Goal: Task Accomplishment & Management: Manage account settings

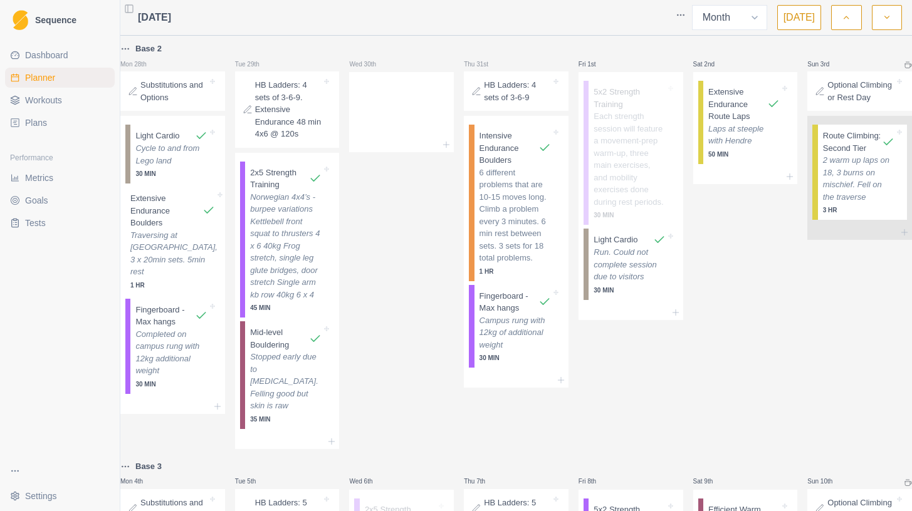
select select "month"
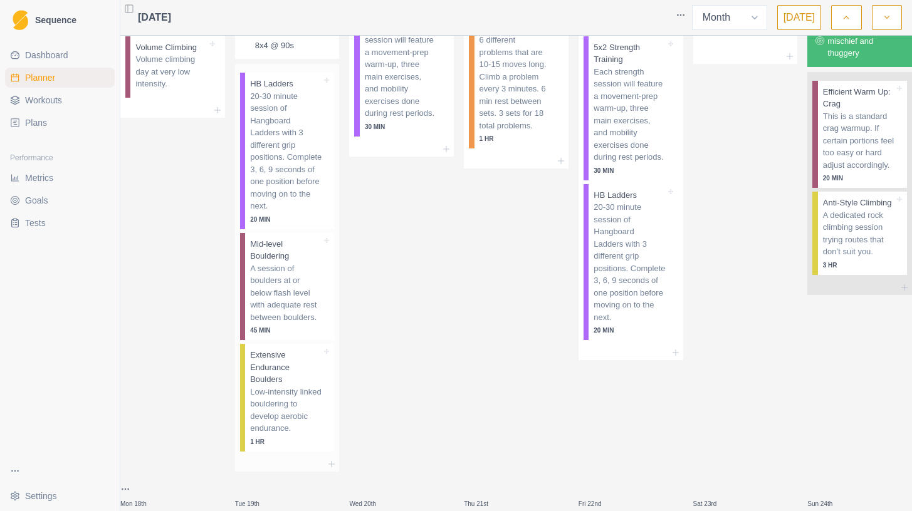
scroll to position [930, 0]
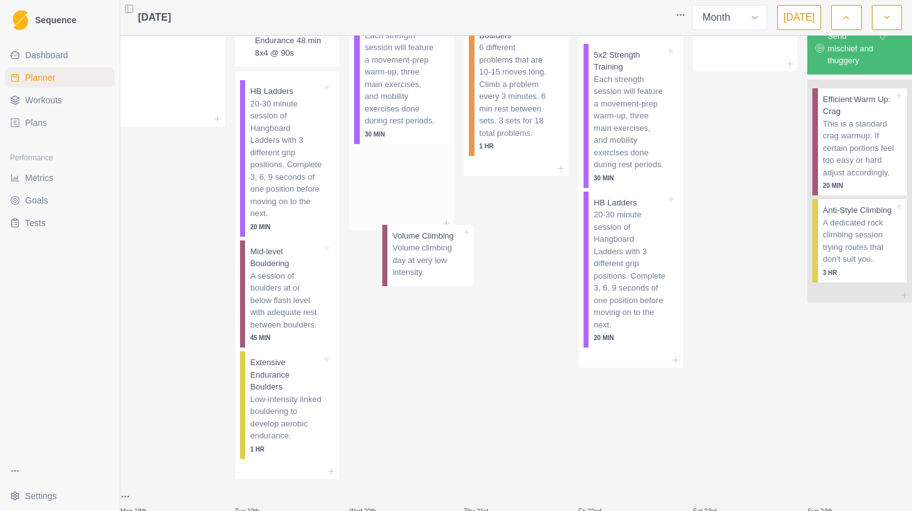
drag, startPoint x: 170, startPoint y: 151, endPoint x: 422, endPoint y: 261, distance: 275.0
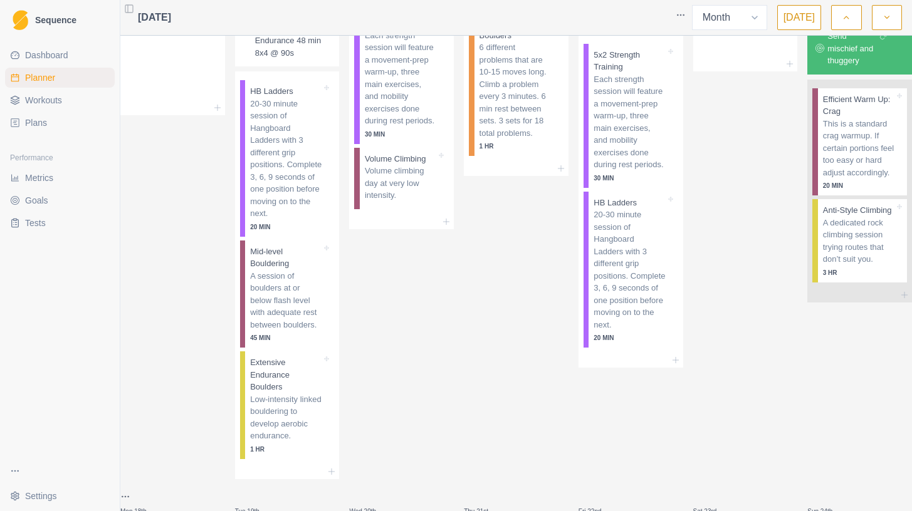
click at [175, 23] on p "Substitutions and Options" at bounding box center [173, 10] width 67 height 24
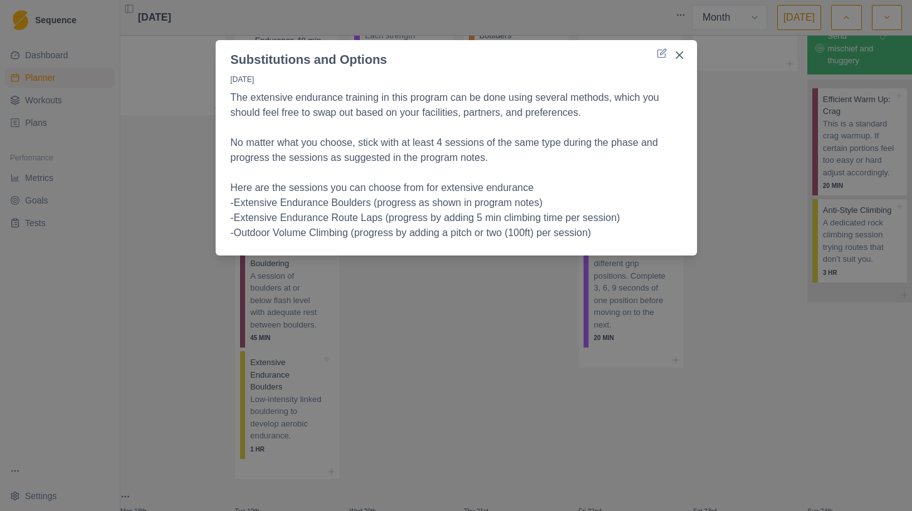
click at [192, 189] on div "Substitutions and Options [DATE] The extensive endurance training in this progr…" at bounding box center [456, 255] width 912 height 511
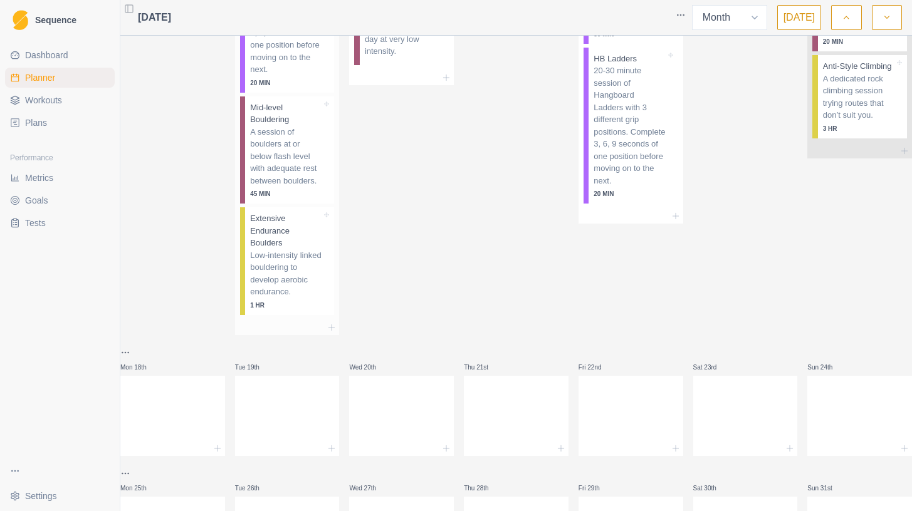
scroll to position [1046, 0]
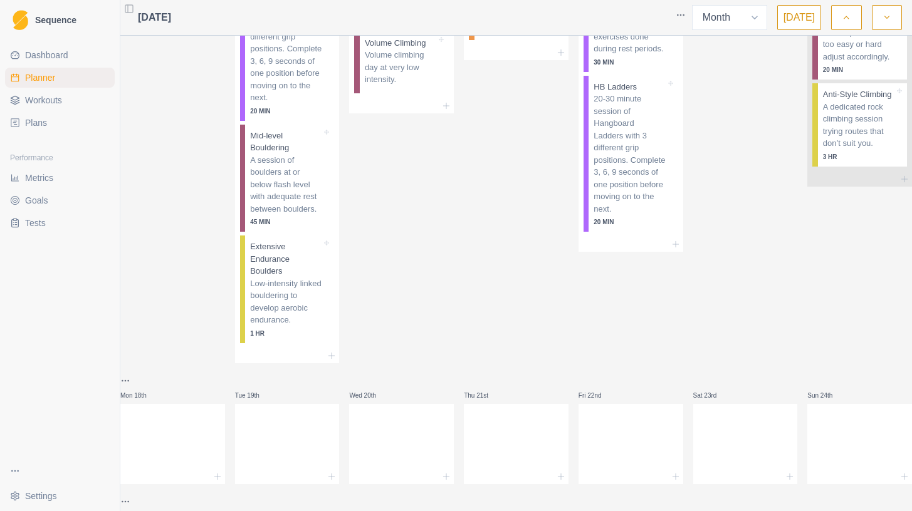
click at [684, 14] on html "Sequence Dashboard Planner Workouts Plans Performance Metrics Goals Tests Setti…" at bounding box center [456, 255] width 912 height 511
click at [596, 44] on div "Compact view" at bounding box center [632, 41] width 119 height 20
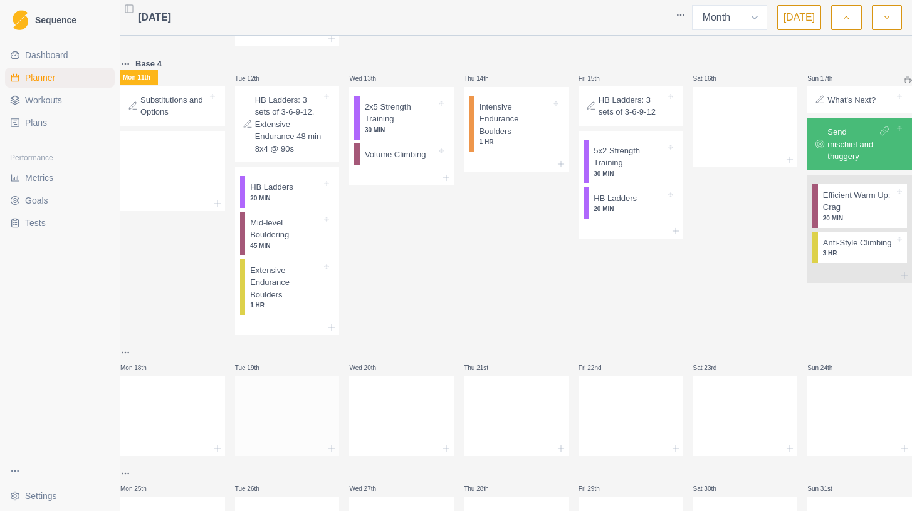
scroll to position [526, 0]
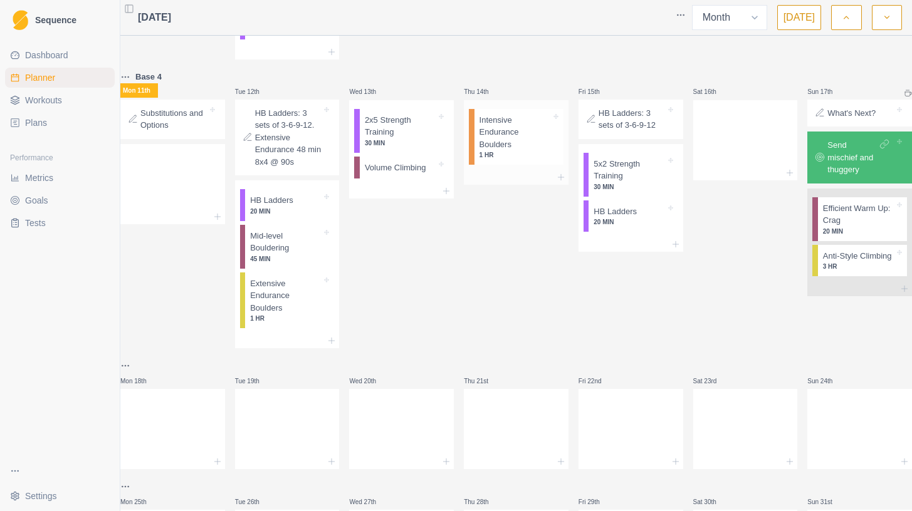
click at [511, 151] on p "Intensive Endurance Boulders" at bounding box center [514, 132] width 71 height 37
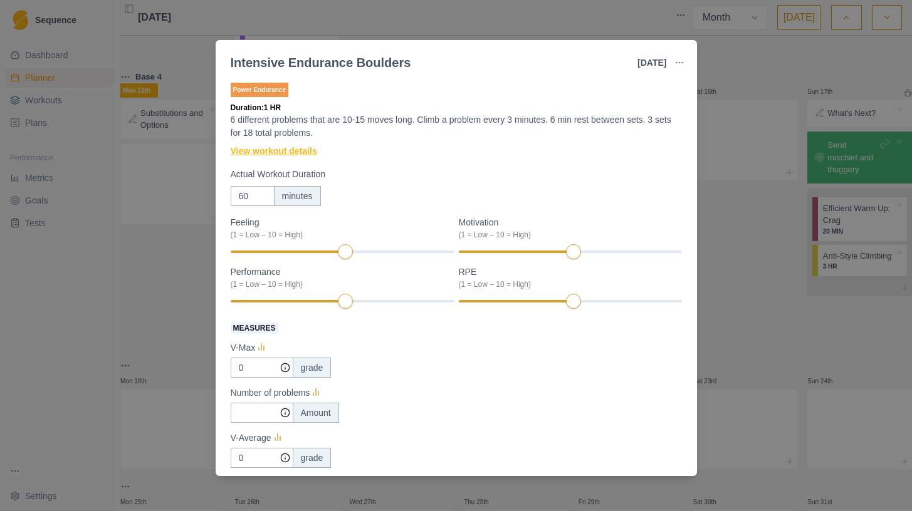
click at [273, 155] on link "View workout details" at bounding box center [274, 151] width 86 height 13
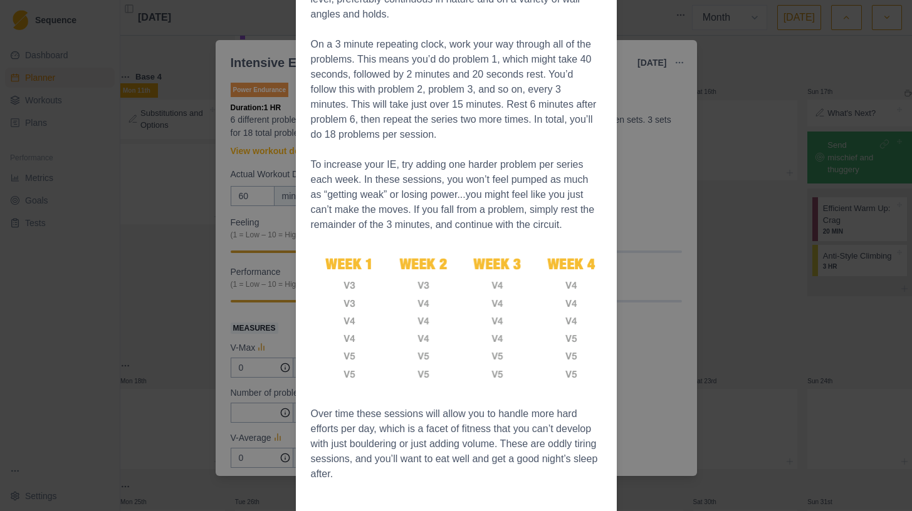
scroll to position [617, 0]
click at [751, 154] on div "Workout Details Overview Intensive Endurance (IE) might be best viewed as “stre…" at bounding box center [456, 255] width 912 height 511
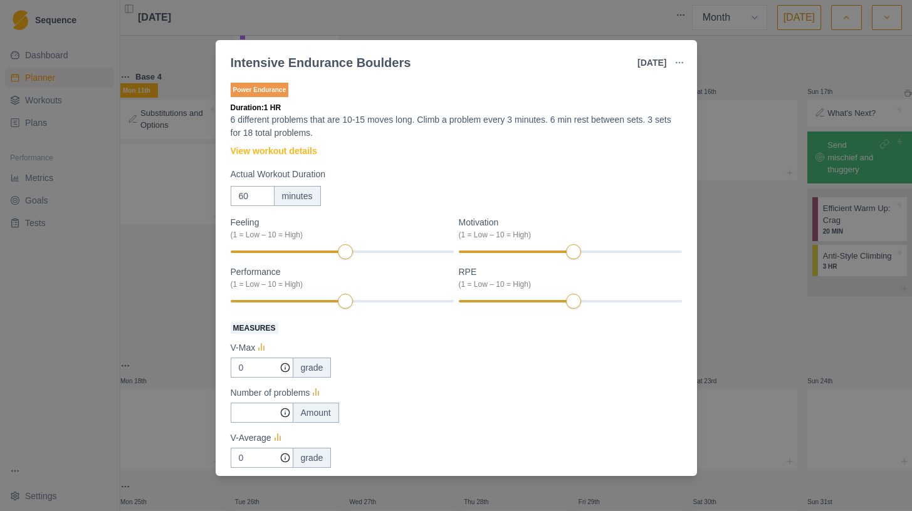
click at [751, 154] on div "Intensive Endurance Boulders [DATE] Link To Goal View Workout Metrics Edit Orig…" at bounding box center [456, 255] width 912 height 511
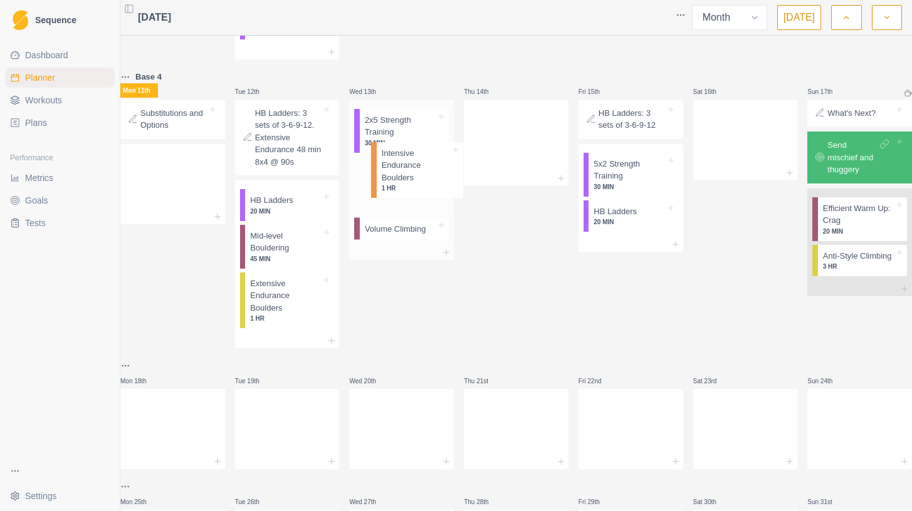
drag, startPoint x: 530, startPoint y: 157, endPoint x: 422, endPoint y: 185, distance: 110.8
click at [422, 185] on div "Base 2 Mon 28th Substitutions and Options Light Cardio 30 MIN Extensive Enduran…" at bounding box center [515, 52] width 791 height 1075
click at [303, 312] on p "Extensive Endurance Boulders" at bounding box center [285, 296] width 71 height 37
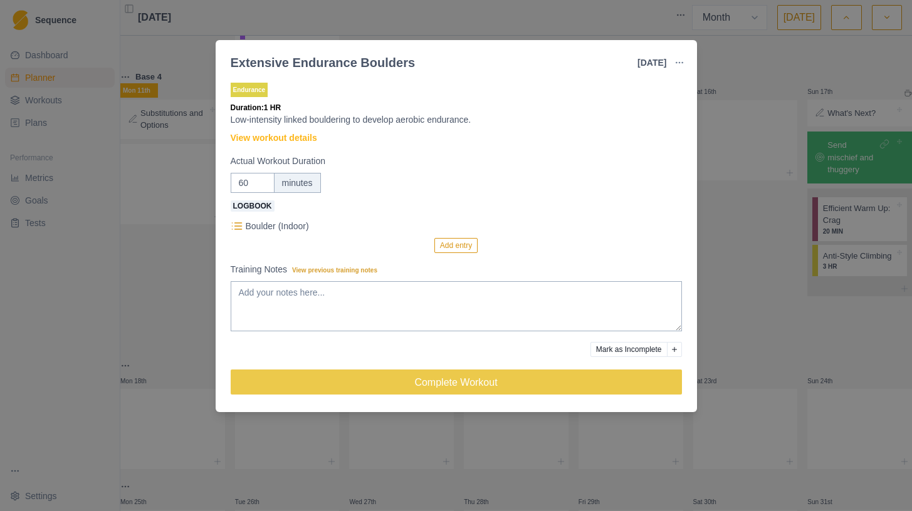
click at [741, 210] on div "Extensive Endurance Boulders [DATE] Link To Goal View Workout Metrics Edit Orig…" at bounding box center [456, 255] width 912 height 511
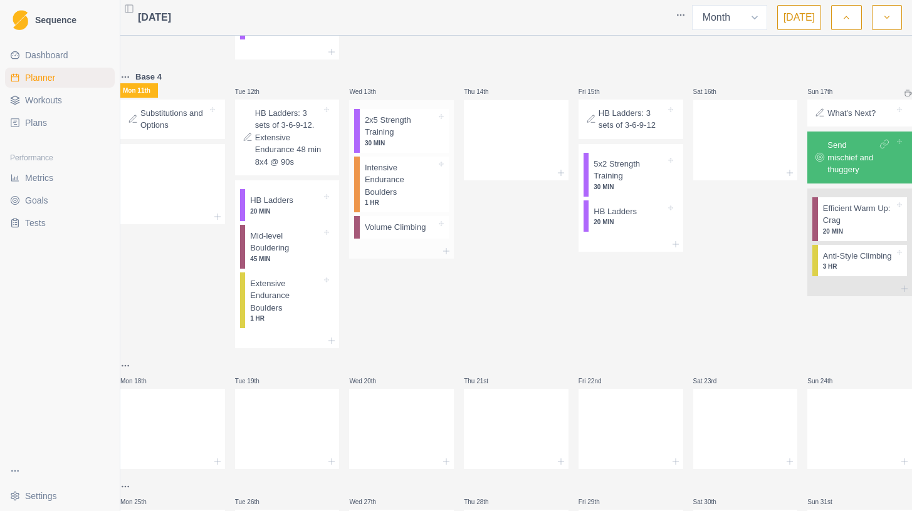
click at [419, 234] on p "Volume Climbing" at bounding box center [395, 227] width 61 height 13
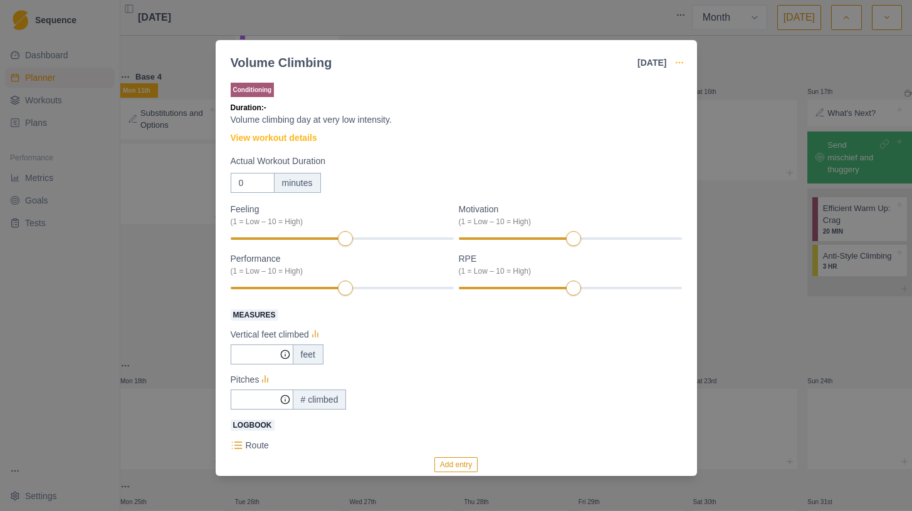
click at [682, 60] on icon "button" at bounding box center [679, 63] width 10 height 10
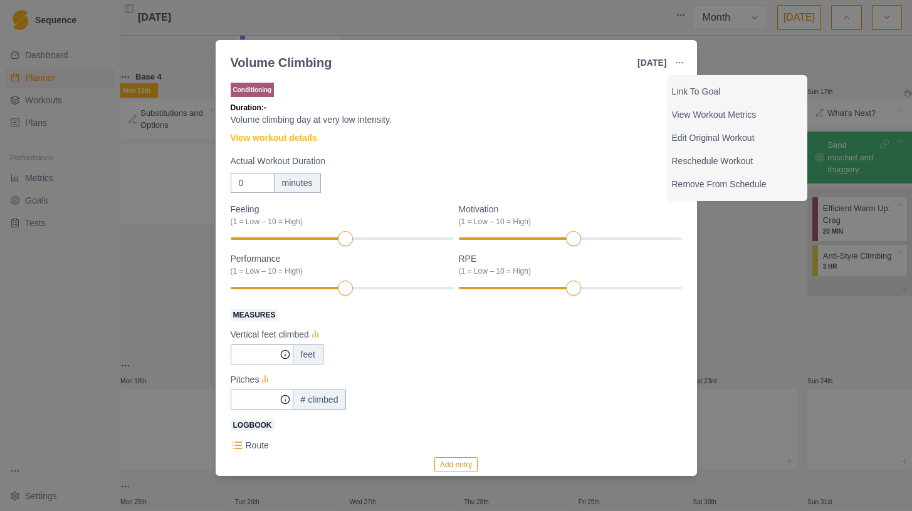
click at [756, 269] on div "Volume Climbing [DATE] Link To Goal View Workout Metrics Edit Original Workout …" at bounding box center [456, 255] width 912 height 511
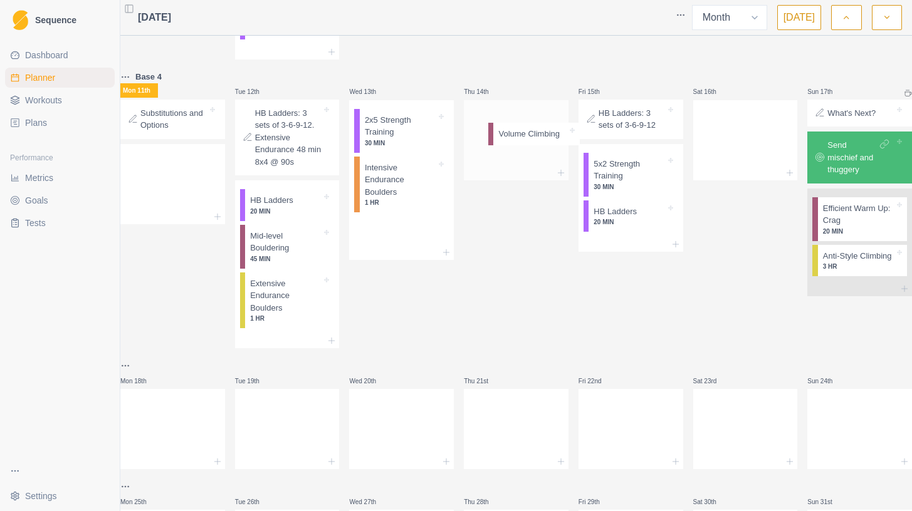
drag, startPoint x: 422, startPoint y: 246, endPoint x: 555, endPoint y: 140, distance: 169.9
click at [555, 140] on div "Base 2 Mon 28th Substitutions and Options Light Cardio 30 MIN Extensive Enduran…" at bounding box center [515, 52] width 791 height 1075
click at [526, 127] on p "Volume Climbing" at bounding box center [509, 120] width 61 height 13
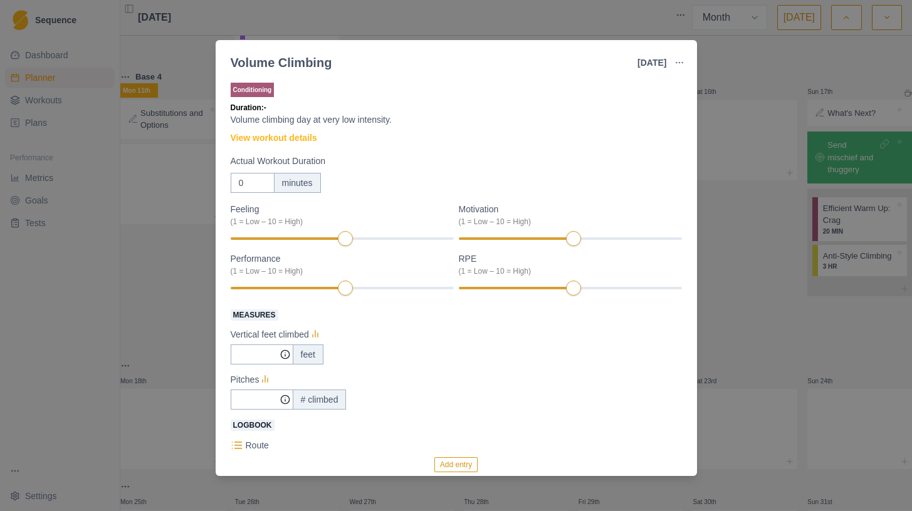
click at [779, 246] on div "Volume Climbing [DATE] Link To Goal View Workout Metrics Edit Original Workout …" at bounding box center [456, 255] width 912 height 511
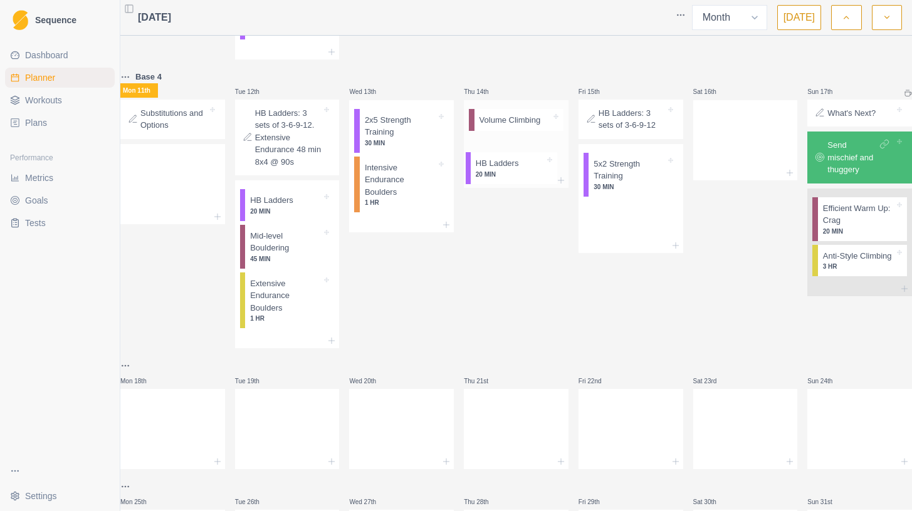
drag, startPoint x: 627, startPoint y: 249, endPoint x: 513, endPoint y: 174, distance: 136.6
click at [509, 174] on div "Base 2 Mon 28th Substitutions and Options Light Cardio 30 MIN Extensive Enduran…" at bounding box center [515, 52] width 791 height 1075
click at [853, 160] on p "Send mischief and thuggery" at bounding box center [852, 157] width 50 height 37
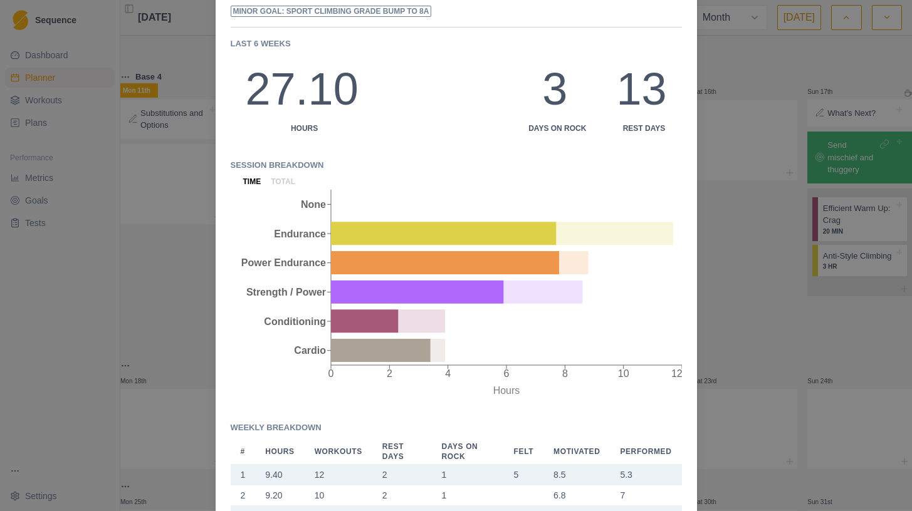
scroll to position [134, 0]
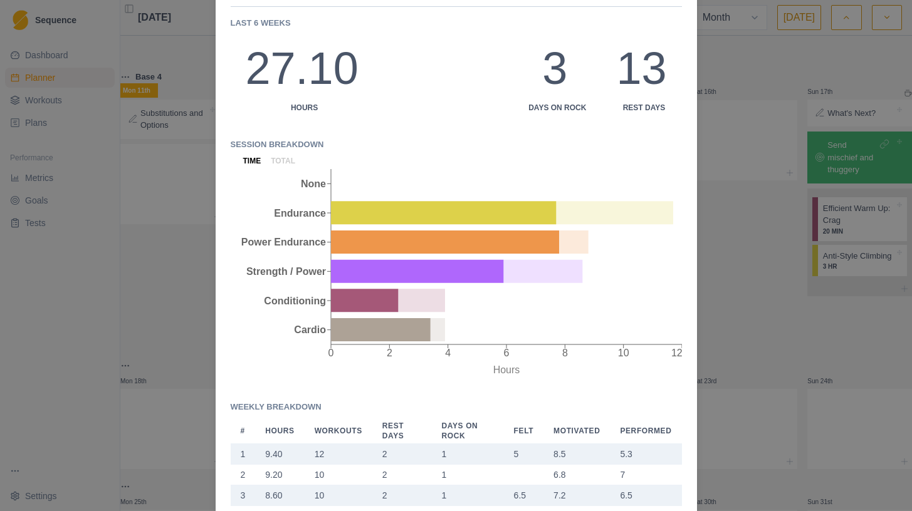
click at [753, 204] on div "Send mischief and thuggery [DATE] Linked Goals Minor goal: Sport climbing grade…" at bounding box center [456, 255] width 912 height 511
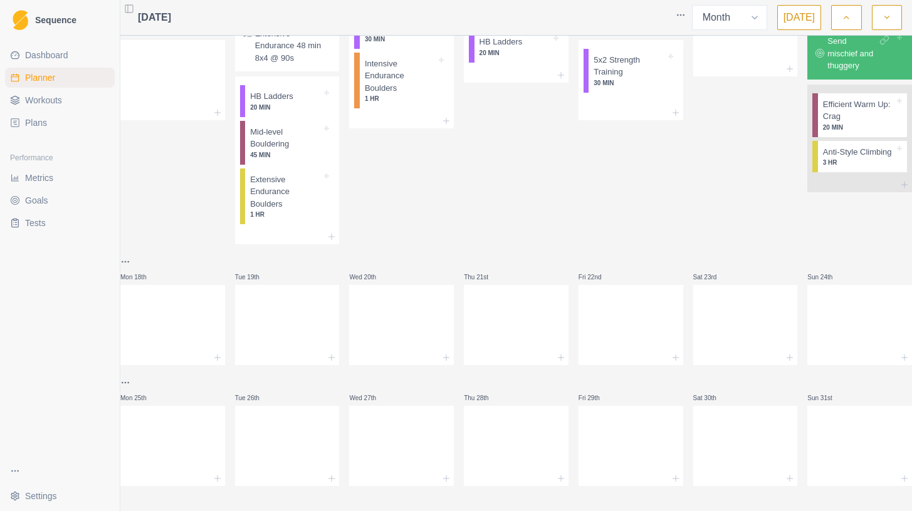
scroll to position [655, 0]
click at [135, 251] on html "Sequence Dashboard Planner Workouts Plans Performance Metrics Goals Tests Setti…" at bounding box center [456, 255] width 912 height 511
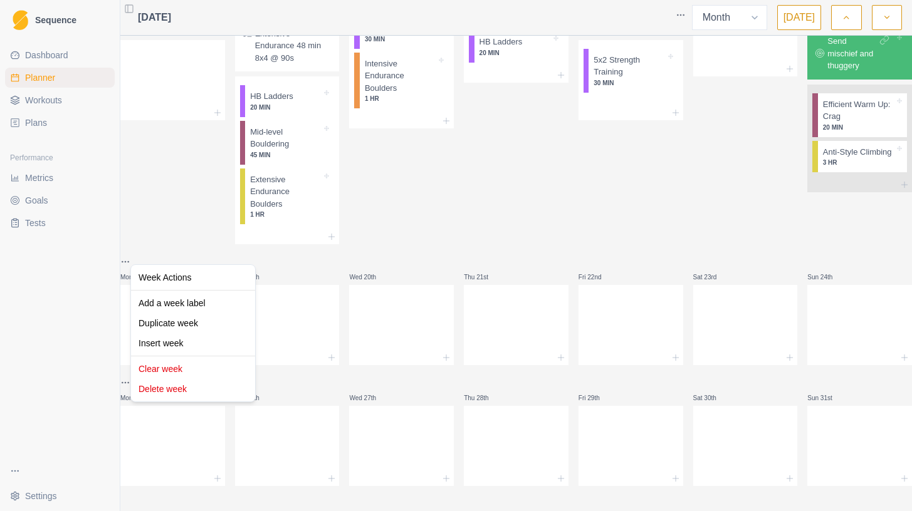
click at [513, 236] on html "Sequence Dashboard Planner Workouts Plans Performance Metrics Goals Tests Setti…" at bounding box center [456, 255] width 912 height 511
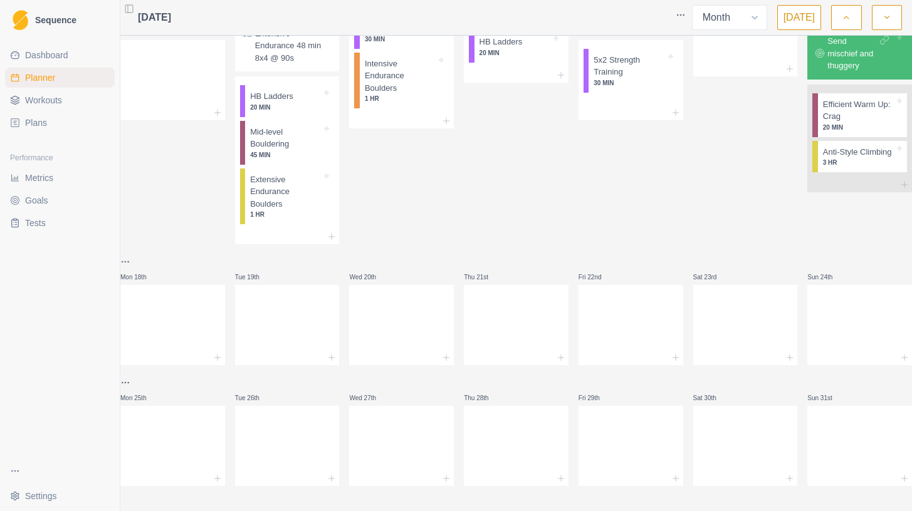
click at [44, 121] on span "Plans" at bounding box center [36, 123] width 22 height 13
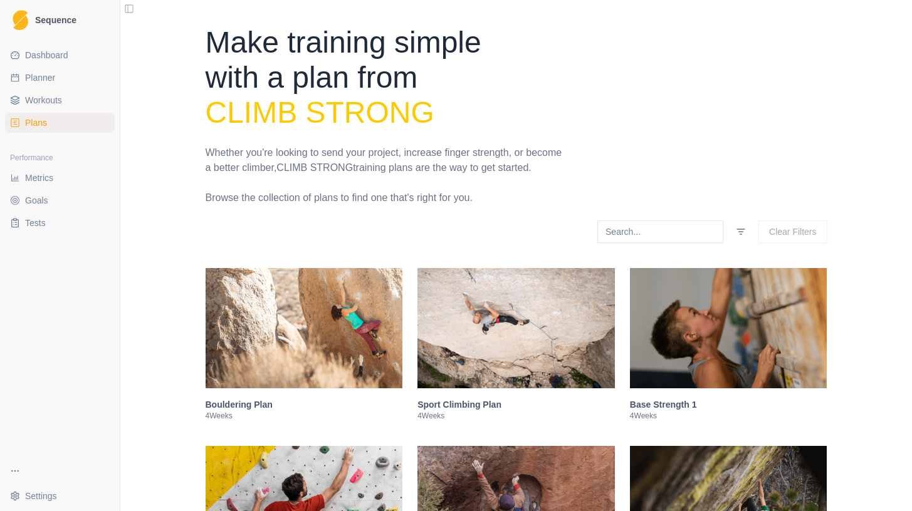
select select "month"
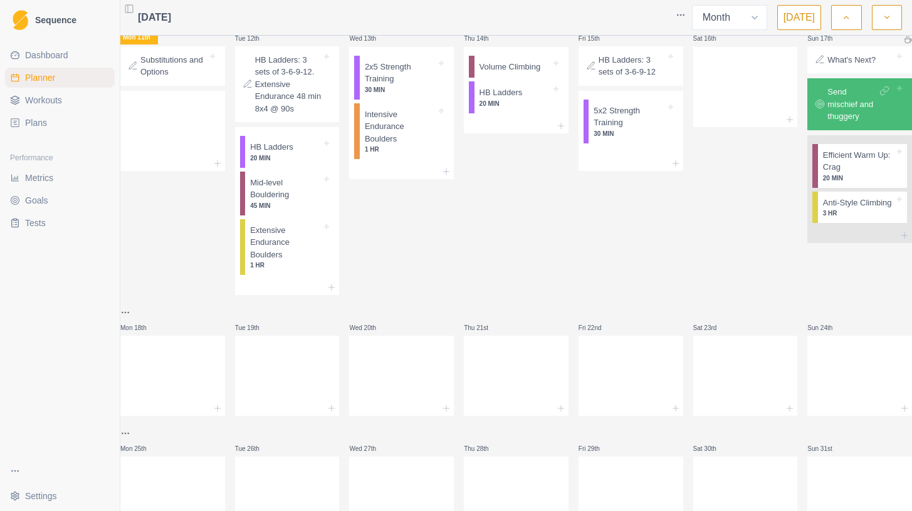
scroll to position [655, 0]
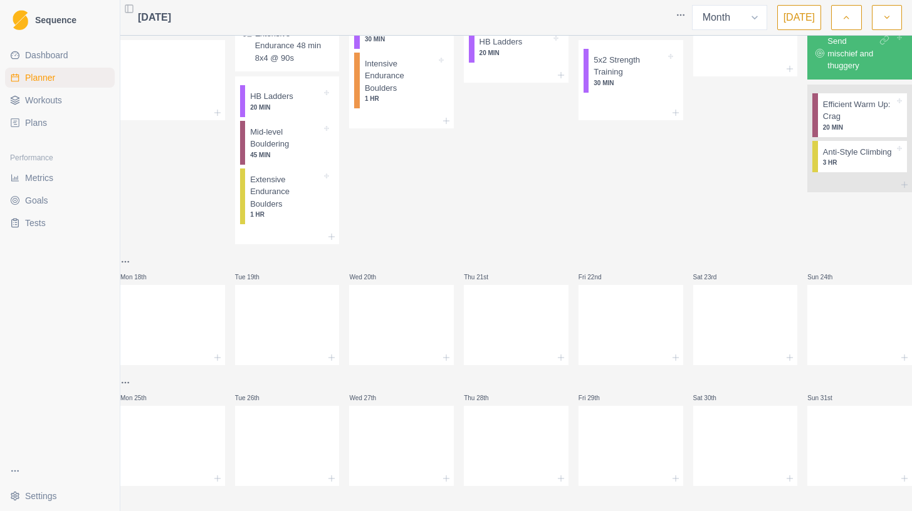
click at [33, 127] on span "Plans" at bounding box center [36, 123] width 22 height 13
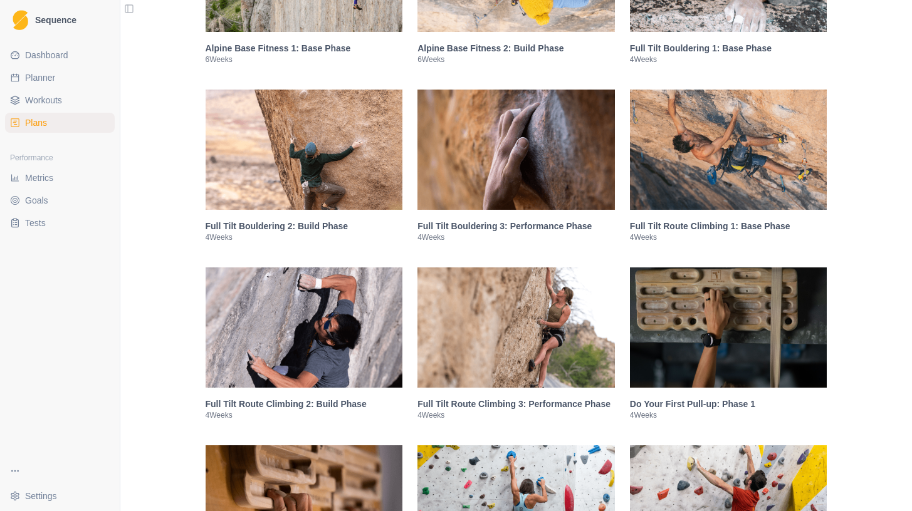
scroll to position [1184, 0]
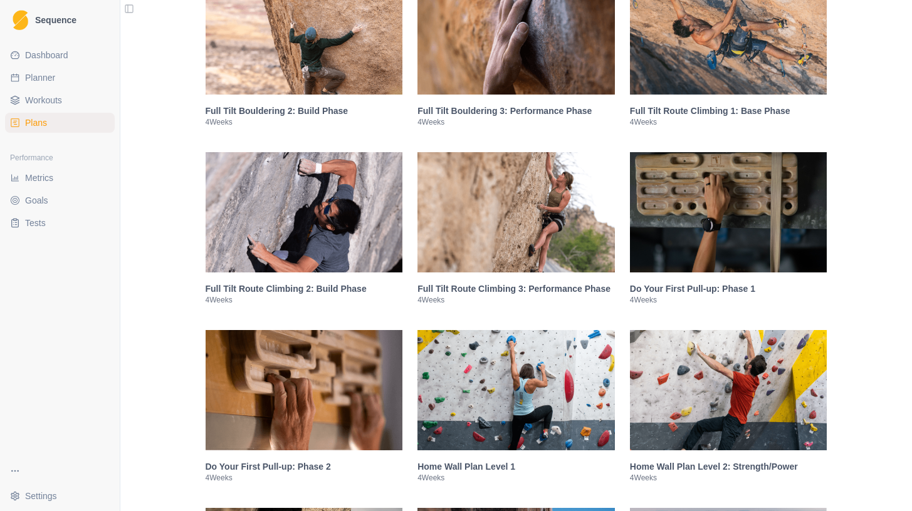
click at [328, 266] on img at bounding box center [304, 212] width 197 height 120
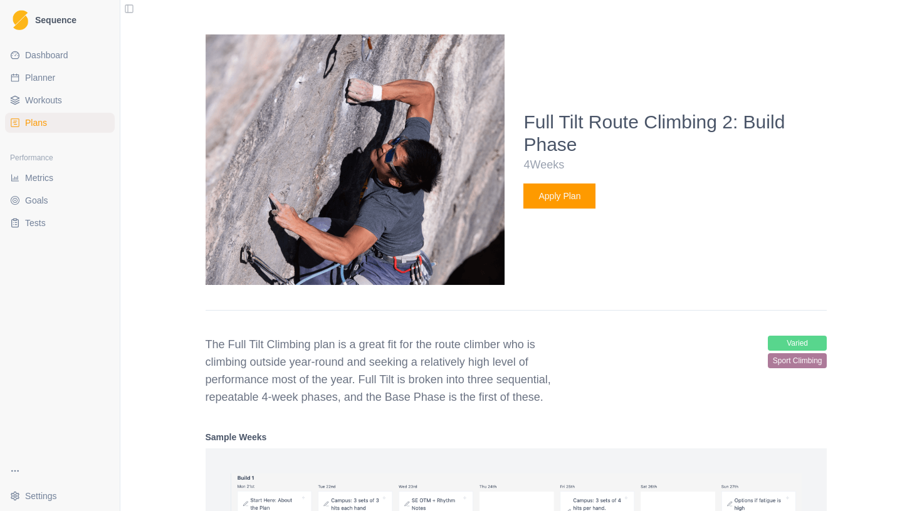
scroll to position [1529, 0]
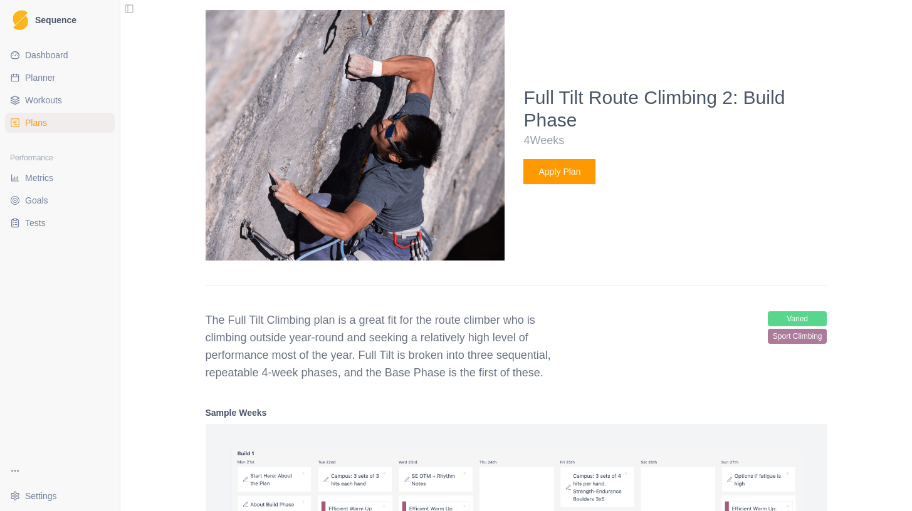
click at [560, 182] on button "Apply Plan" at bounding box center [559, 171] width 72 height 25
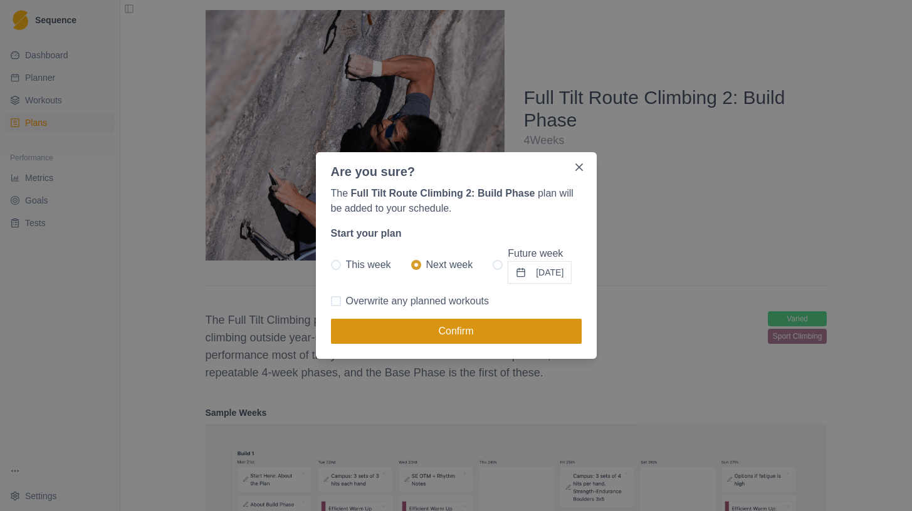
click at [414, 329] on button "Confirm" at bounding box center [456, 331] width 251 height 25
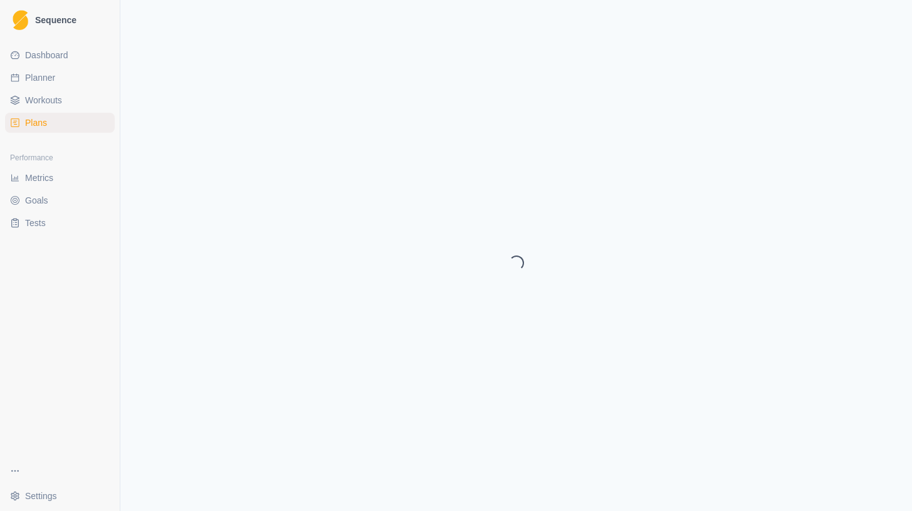
select select "month"
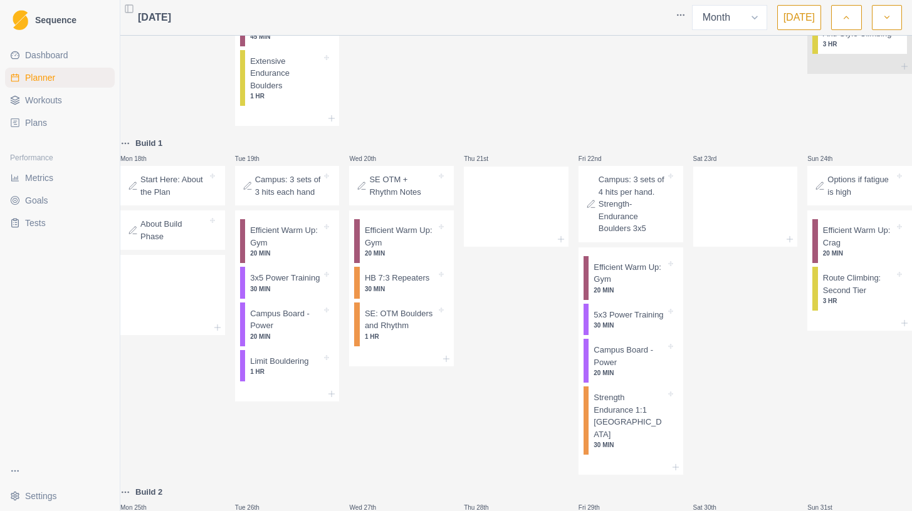
scroll to position [753, 0]
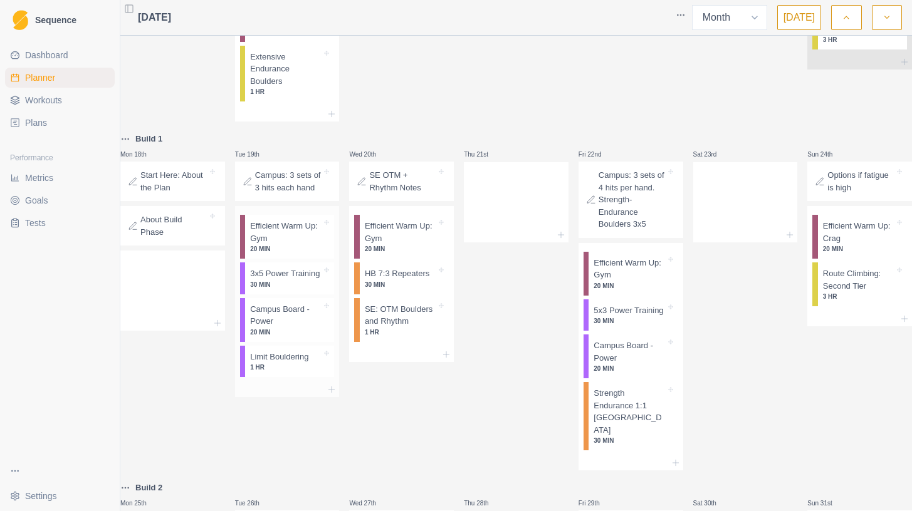
click at [290, 280] on p "3x5 Power Training" at bounding box center [285, 274] width 70 height 13
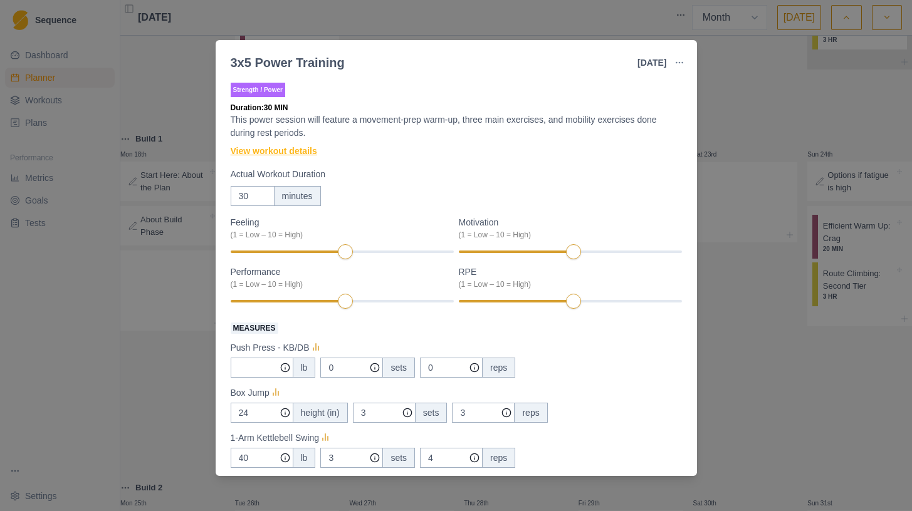
click at [290, 153] on link "View workout details" at bounding box center [274, 151] width 86 height 13
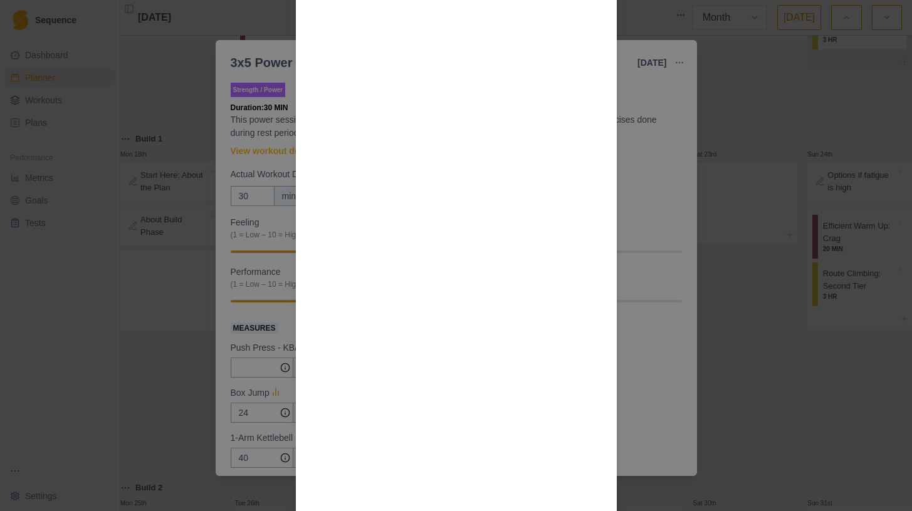
scroll to position [604, 0]
click at [647, 224] on div "Workout Details Overview Power sessions add a dynamic or explosive facet to you…" at bounding box center [456, 255] width 912 height 511
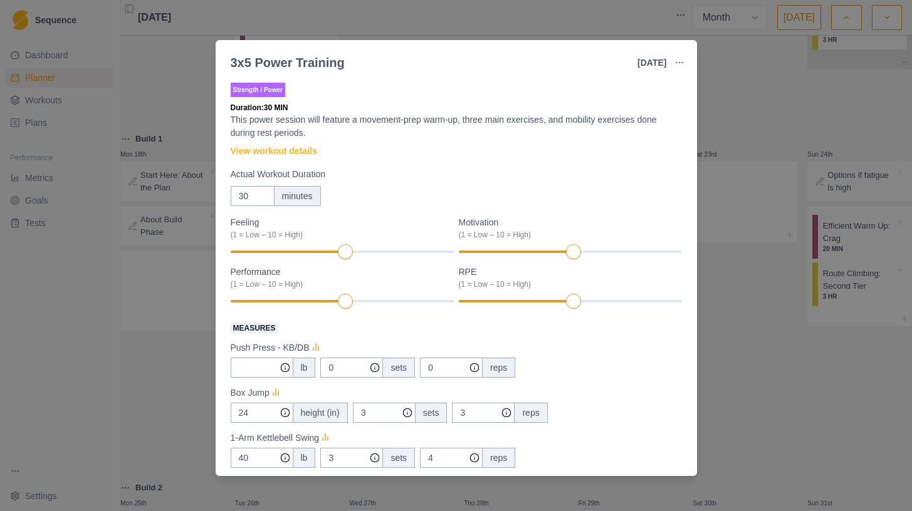
click at [108, 214] on div "3x5 Power Training [DATE] Link To Goal View Workout Metrics Edit Original Worko…" at bounding box center [456, 255] width 912 height 511
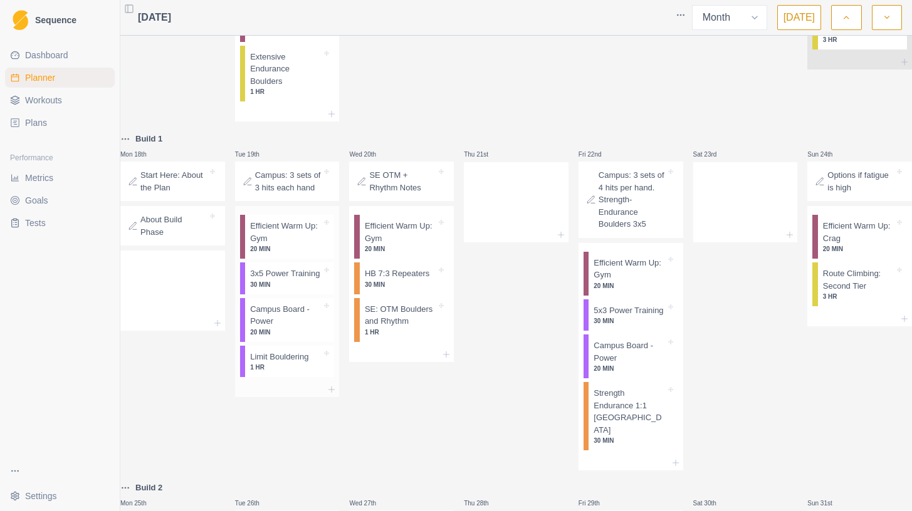
click at [301, 372] on p "1 HR" at bounding box center [285, 367] width 71 height 9
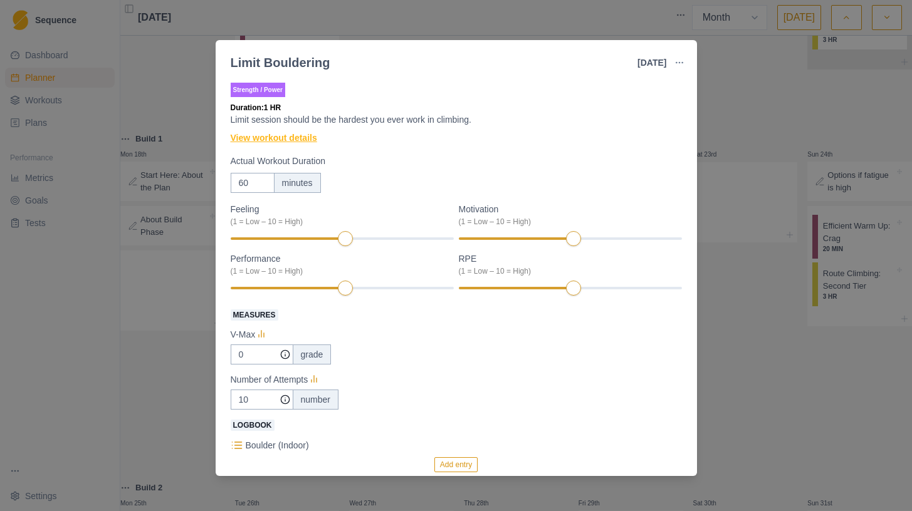
click at [284, 140] on link "View workout details" at bounding box center [274, 138] width 86 height 13
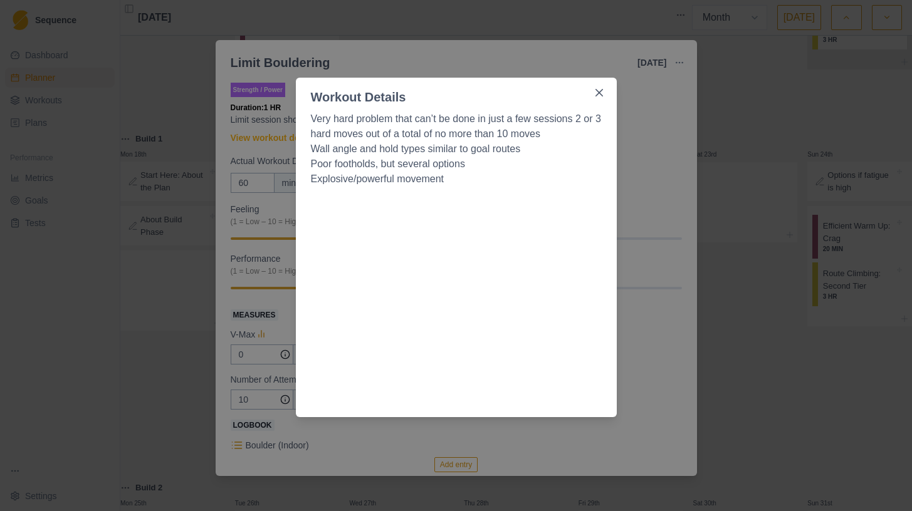
click at [719, 194] on div "Workout Details Very hard problem that can’t be done in just a few sessions 2 o…" at bounding box center [456, 255] width 912 height 511
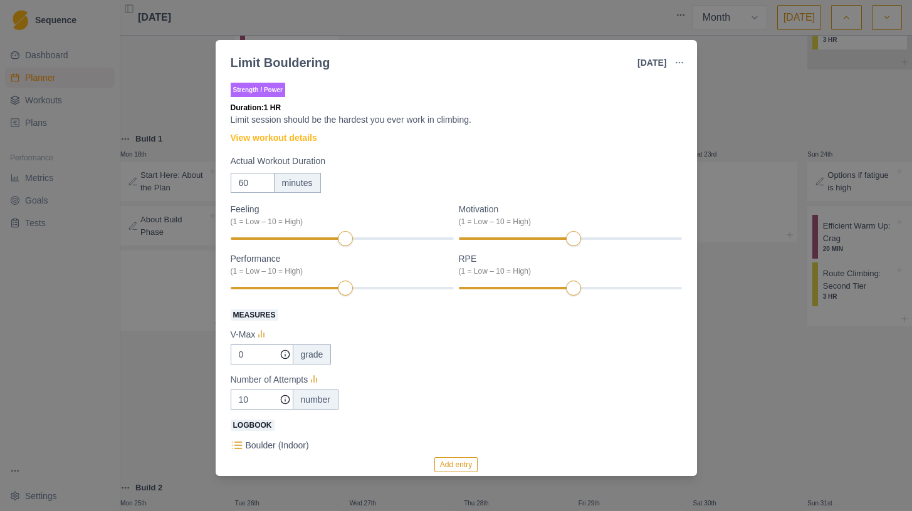
click at [719, 194] on div "Limit Bouldering [DATE] Link To Goal View Workout Metrics Edit Original Workout…" at bounding box center [456, 255] width 912 height 511
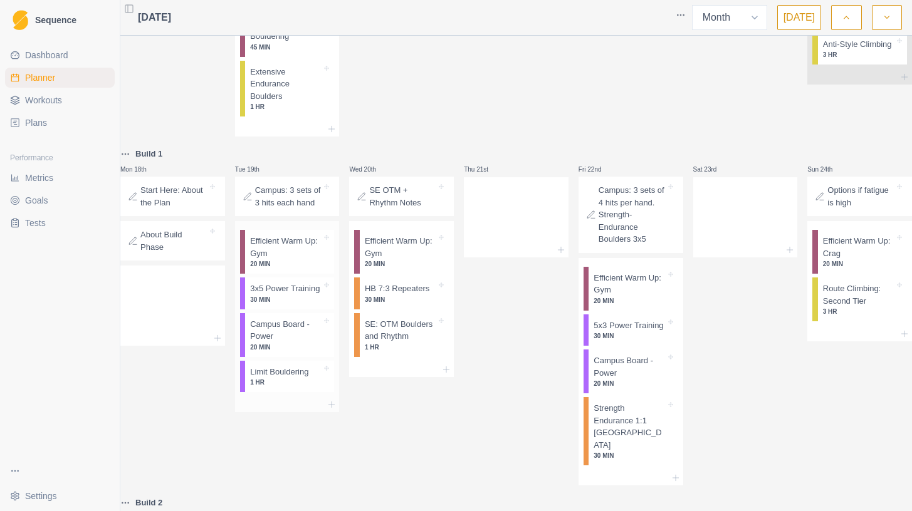
scroll to position [764, 0]
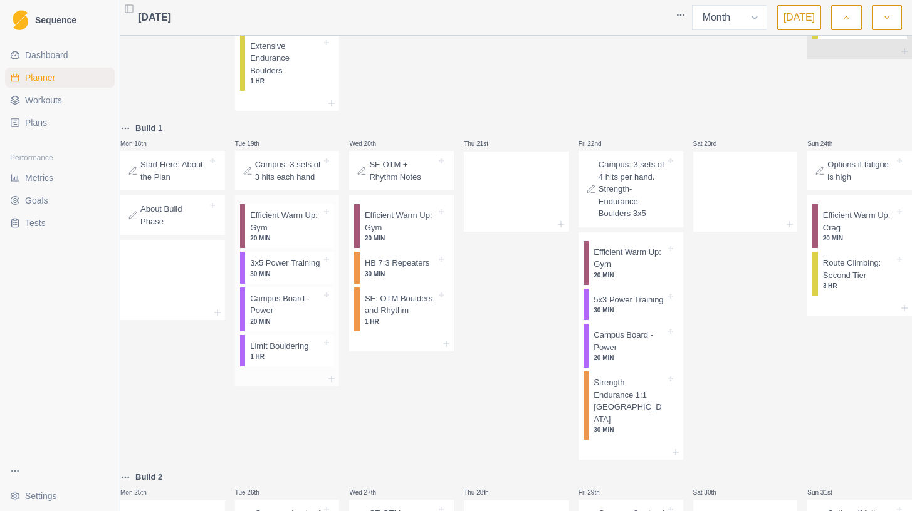
click at [306, 326] on p "20 MIN" at bounding box center [285, 321] width 71 height 9
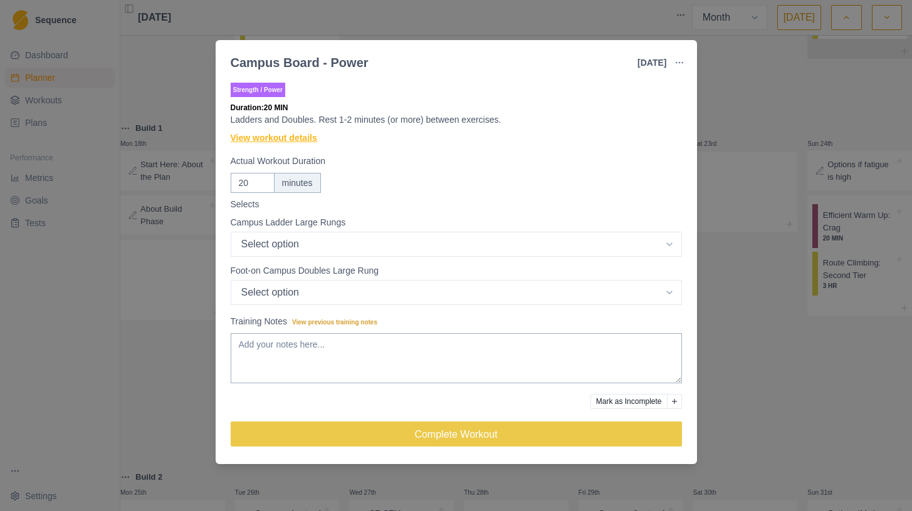
click at [308, 138] on link "View workout details" at bounding box center [274, 138] width 86 height 13
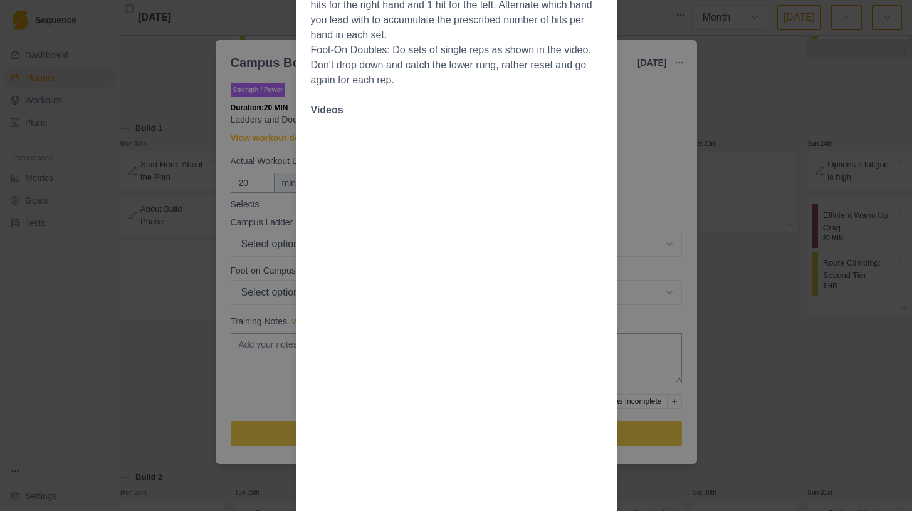
scroll to position [440, 0]
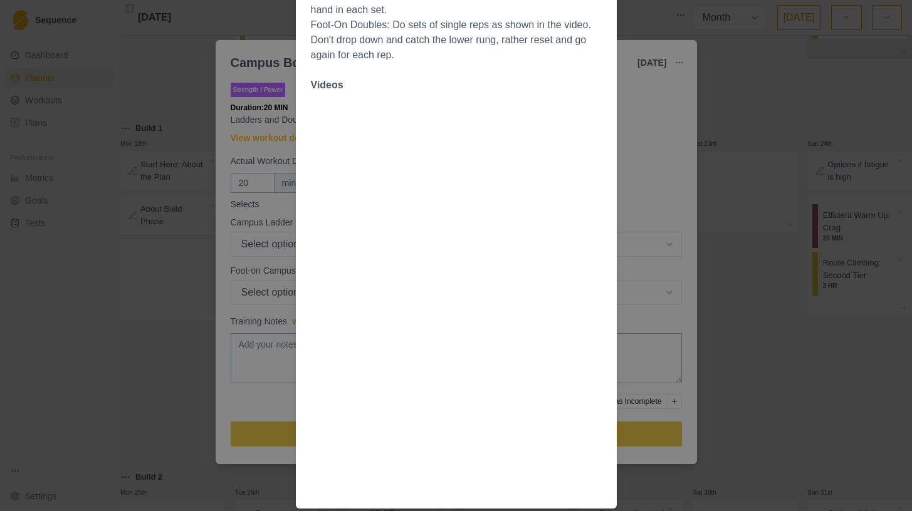
click at [626, 282] on div "Workout Details Overview Campus training is a useful tool for developing power …" at bounding box center [456, 255] width 912 height 511
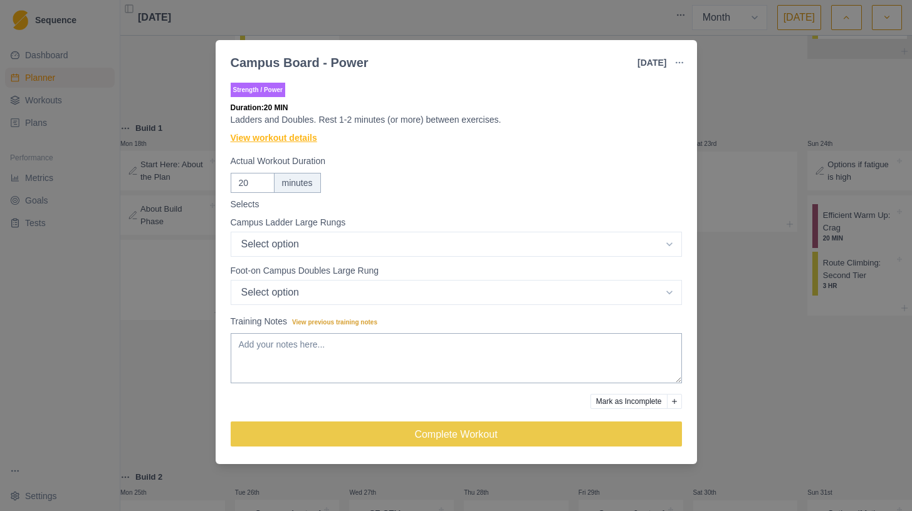
click at [284, 137] on link "View workout details" at bounding box center [274, 138] width 86 height 13
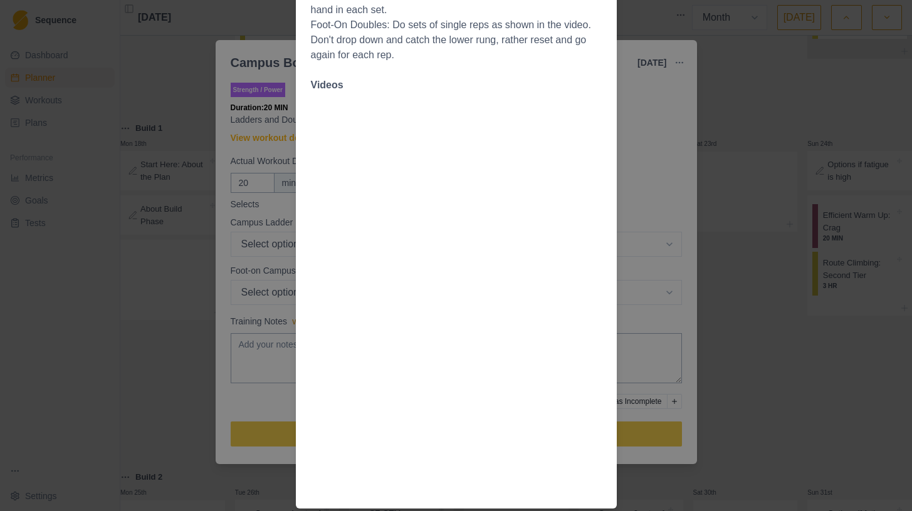
click at [673, 217] on div "Workout Details Overview Campus training is a useful tool for developing power …" at bounding box center [456, 255] width 912 height 511
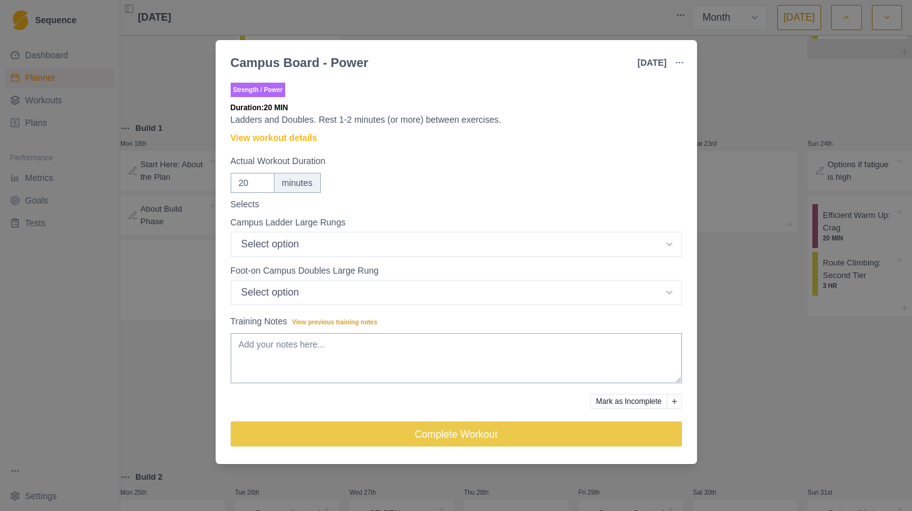
click at [820, 242] on div "Campus Board - Power [DATE] Link To Goal View Workout Metrics Edit Original Wor…" at bounding box center [456, 255] width 912 height 511
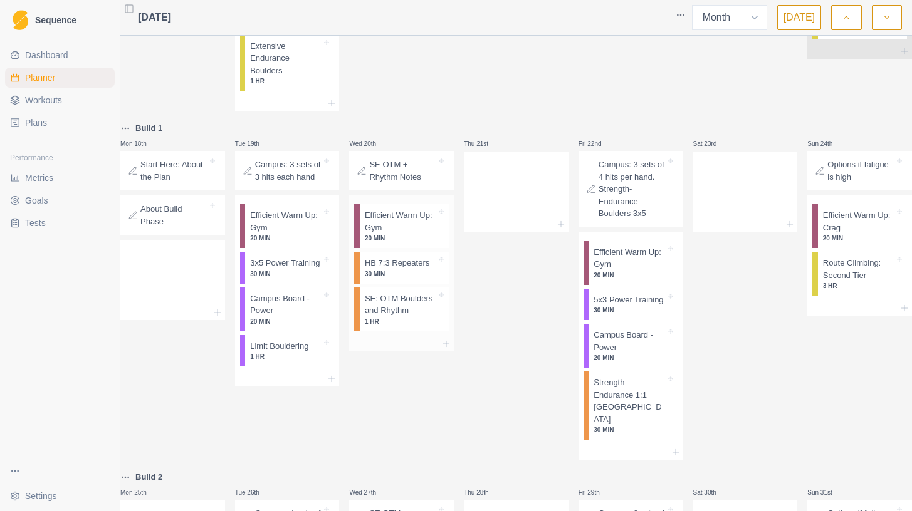
click at [414, 269] on p "HB 7:3 Repeaters" at bounding box center [397, 263] width 65 height 13
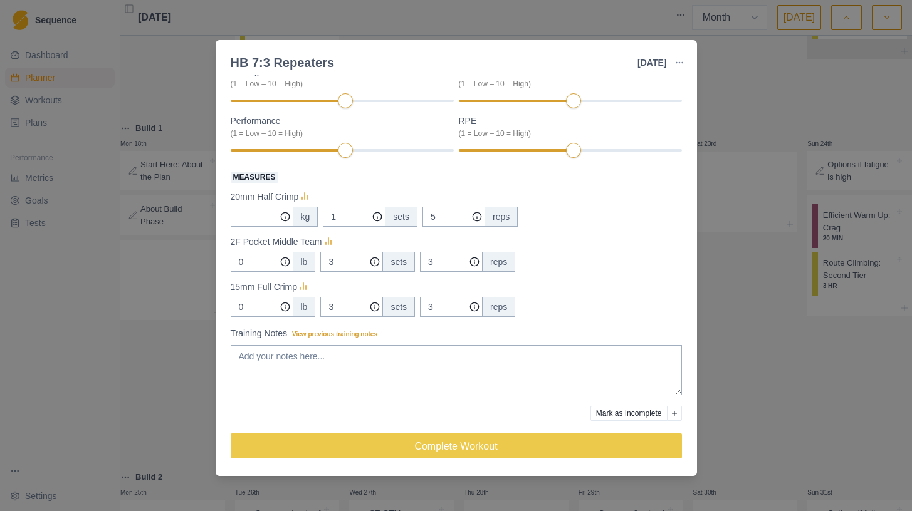
scroll to position [0, 0]
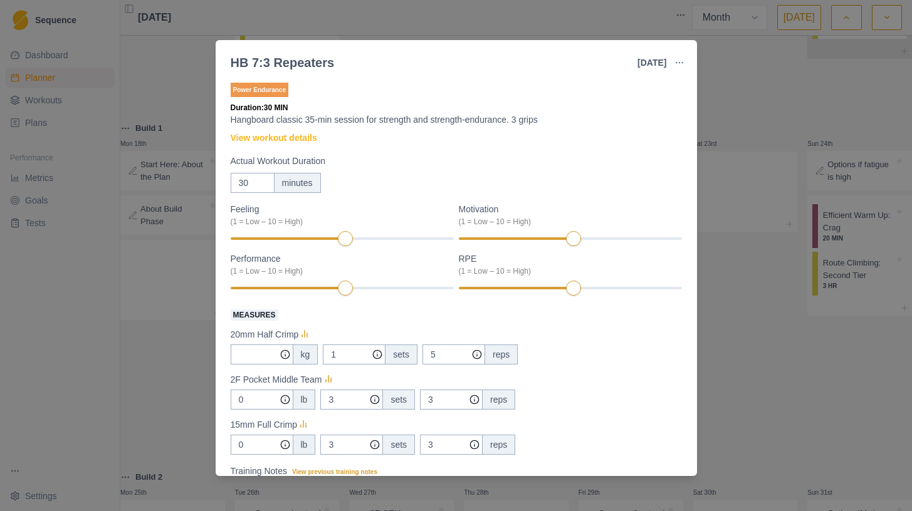
click at [756, 253] on div "HB 7:3 Repeaters [DATE] Link To Goal View Workout Metrics Edit Original Workout…" at bounding box center [456, 255] width 912 height 511
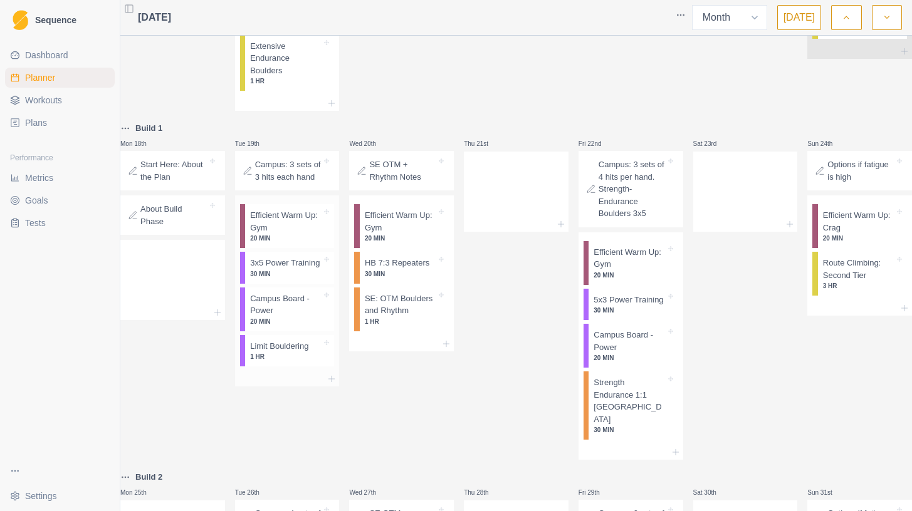
click at [293, 326] on p "20 MIN" at bounding box center [285, 321] width 71 height 9
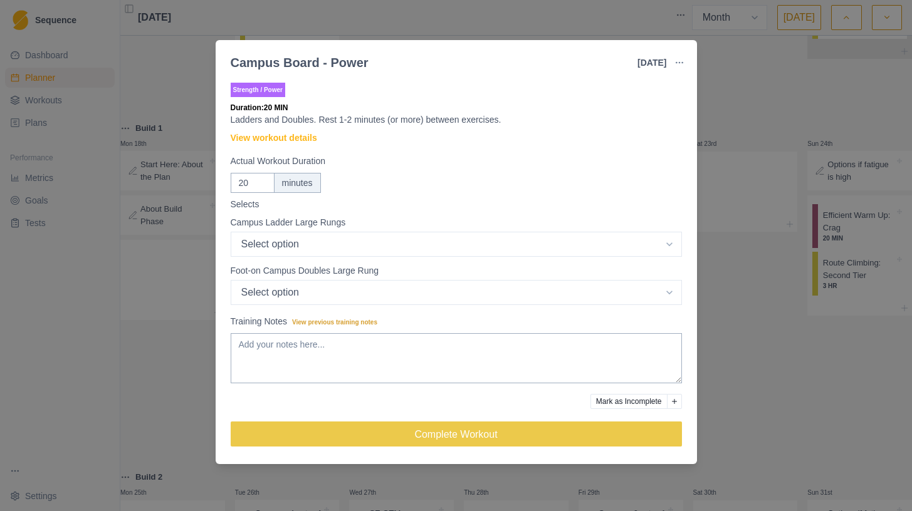
click at [819, 171] on div "Campus Board - Power [DATE] Link To Goal View Workout Metrics Edit Original Wor…" at bounding box center [456, 255] width 912 height 511
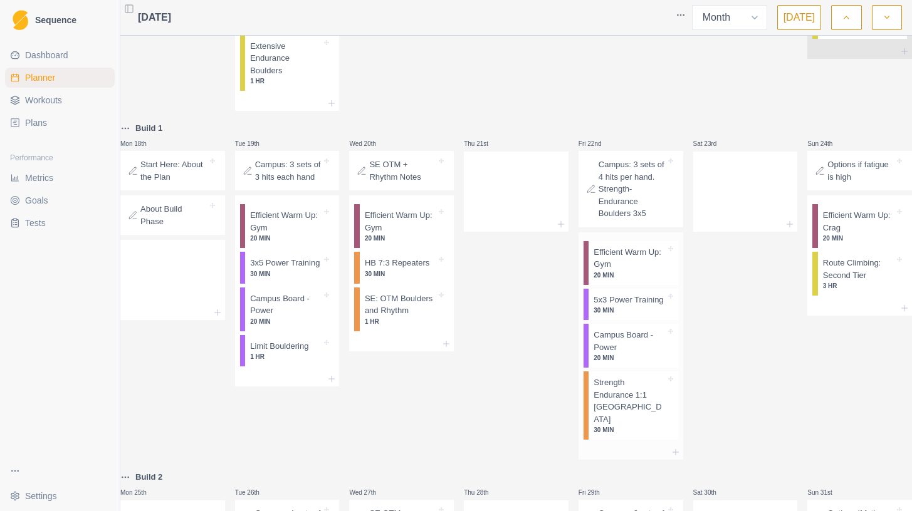
click at [628, 306] on p "5x3 Power Training" at bounding box center [628, 300] width 70 height 13
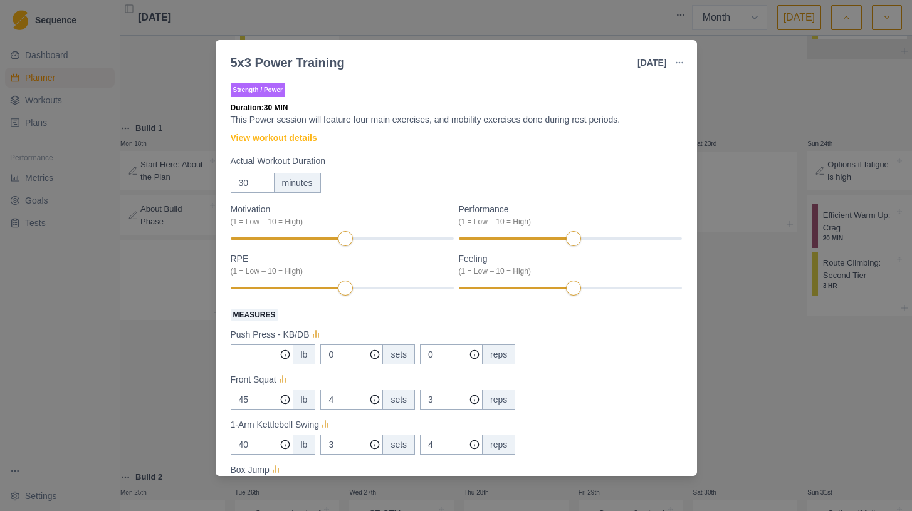
click at [743, 283] on div "5x3 Power Training [DATE] Link To Goal View Workout Metrics Edit Original Worko…" at bounding box center [456, 255] width 912 height 511
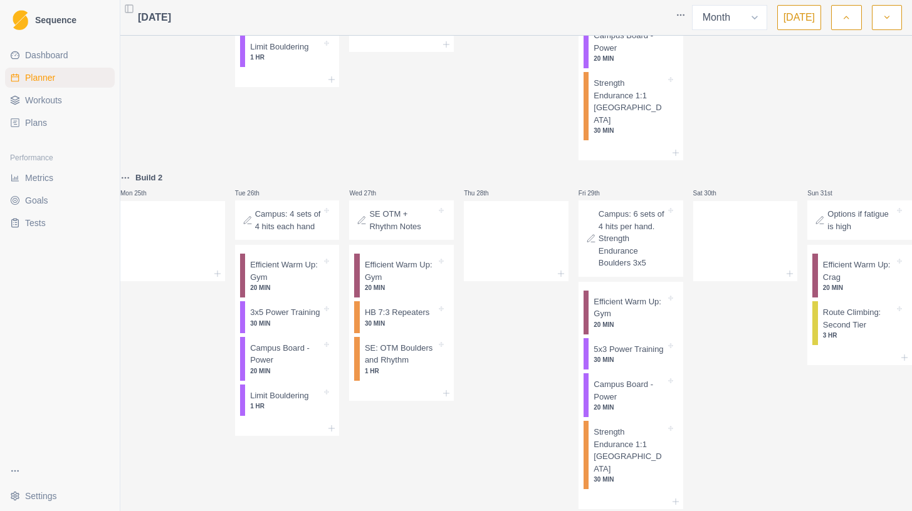
scroll to position [1124, 0]
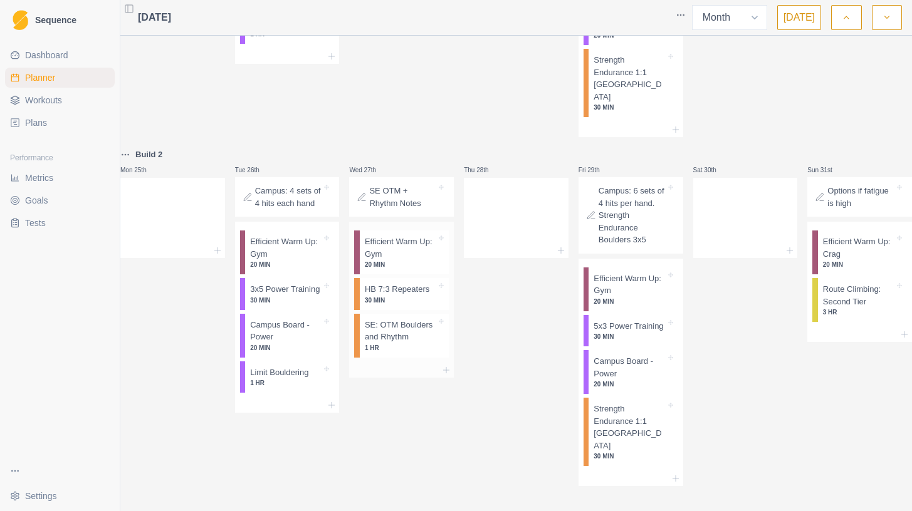
click at [422, 321] on p "SE: OTM Boulders and Rhythm" at bounding box center [400, 331] width 71 height 24
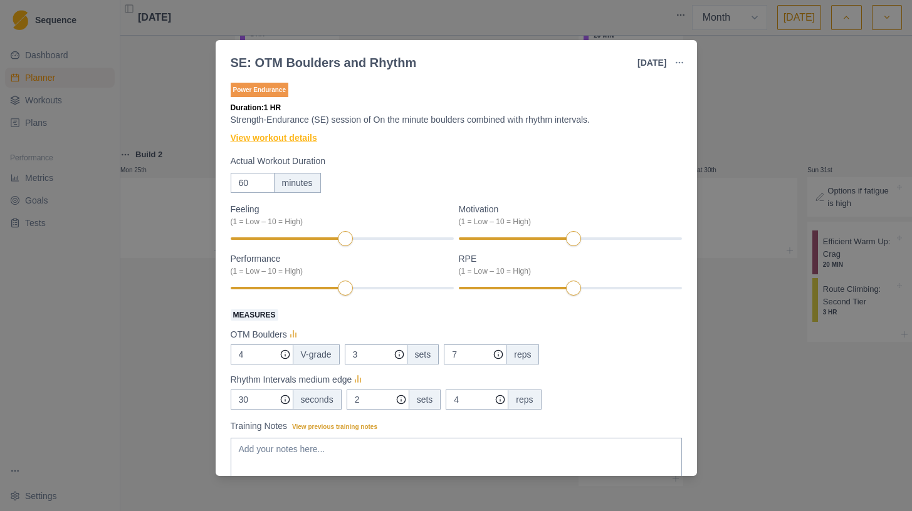
click at [271, 139] on link "View workout details" at bounding box center [274, 138] width 86 height 13
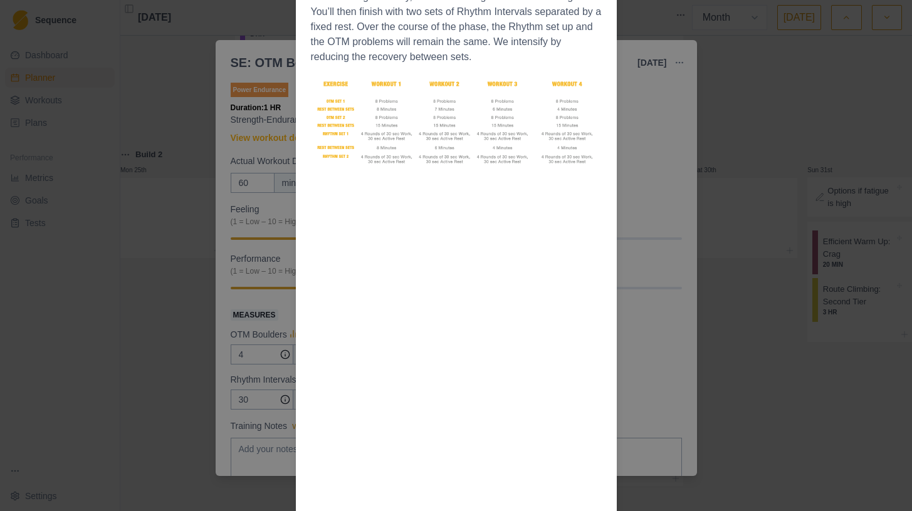
scroll to position [937, 0]
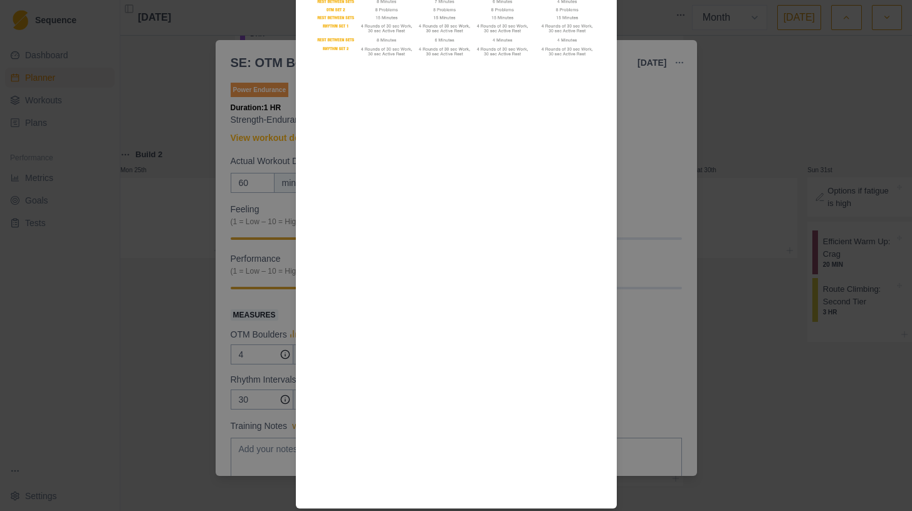
click at [665, 316] on div "Workout Details Overview In the Build Phase, we take the work capacity you buil…" at bounding box center [456, 255] width 912 height 511
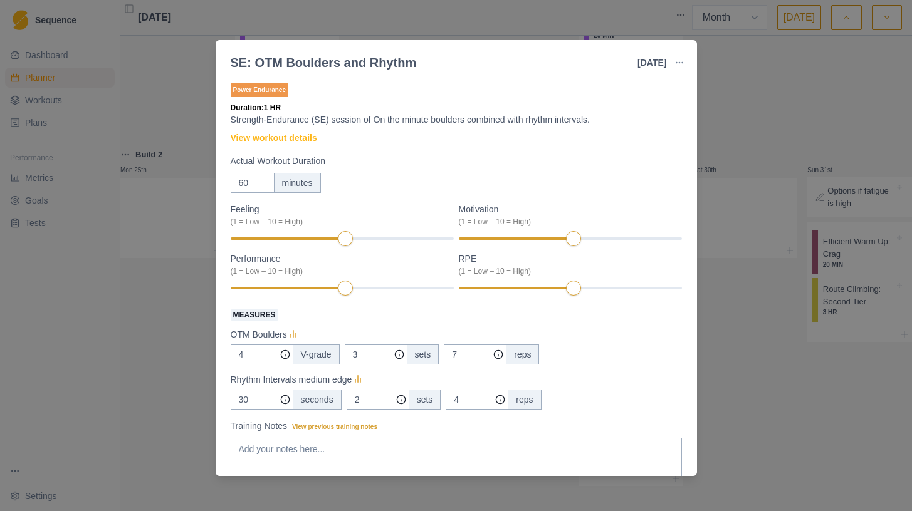
click at [785, 288] on div "SE: OTM Boulders and Rhythm [DATE] Link To Goal View Workout Metrics Edit Origi…" at bounding box center [456, 255] width 912 height 511
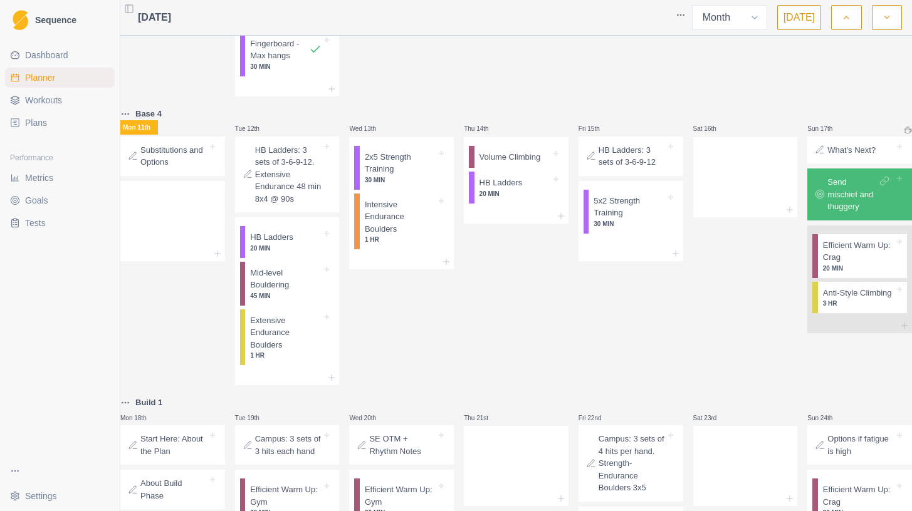
scroll to position [483, 0]
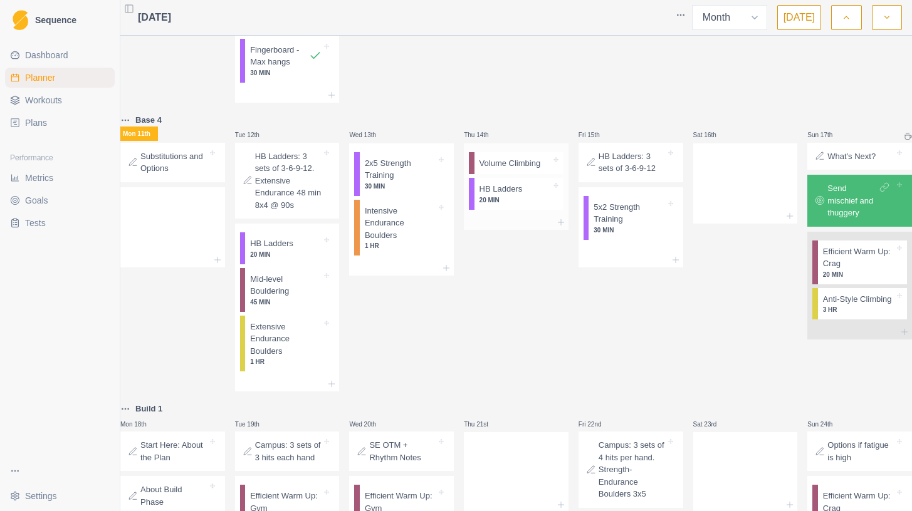
click at [509, 170] on p "Volume Climbing" at bounding box center [509, 163] width 61 height 13
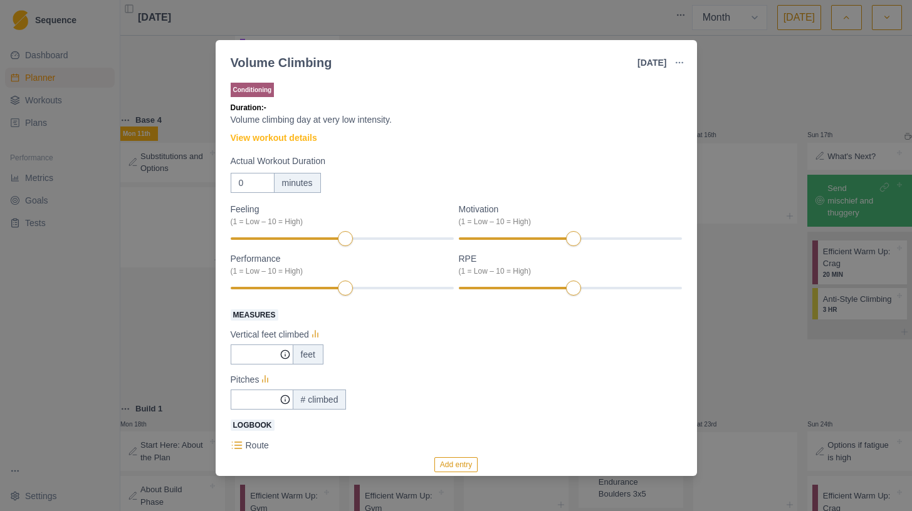
click at [749, 207] on div "Volume Climbing [DATE] Link To Goal View Workout Metrics Edit Original Workout …" at bounding box center [456, 255] width 912 height 511
